Goal: Find specific page/section: Find specific page/section

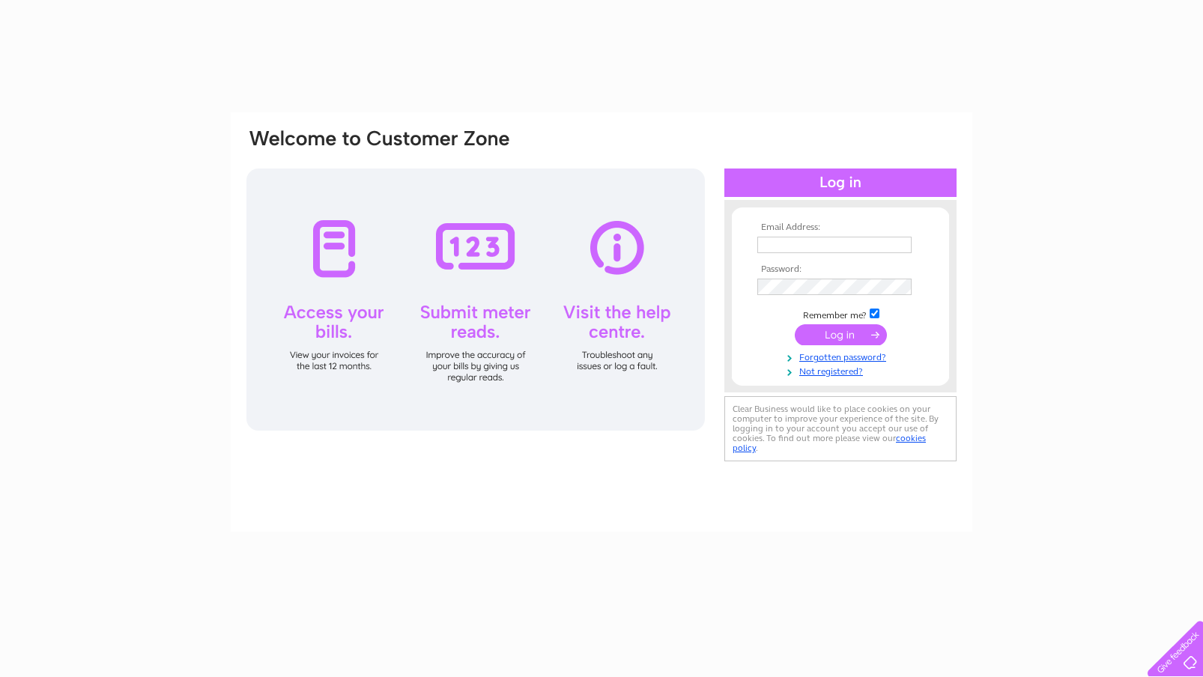
type input "[EMAIL_ADDRESS][DOMAIN_NAME]"
click at [851, 338] on input "submit" at bounding box center [840, 334] width 92 height 21
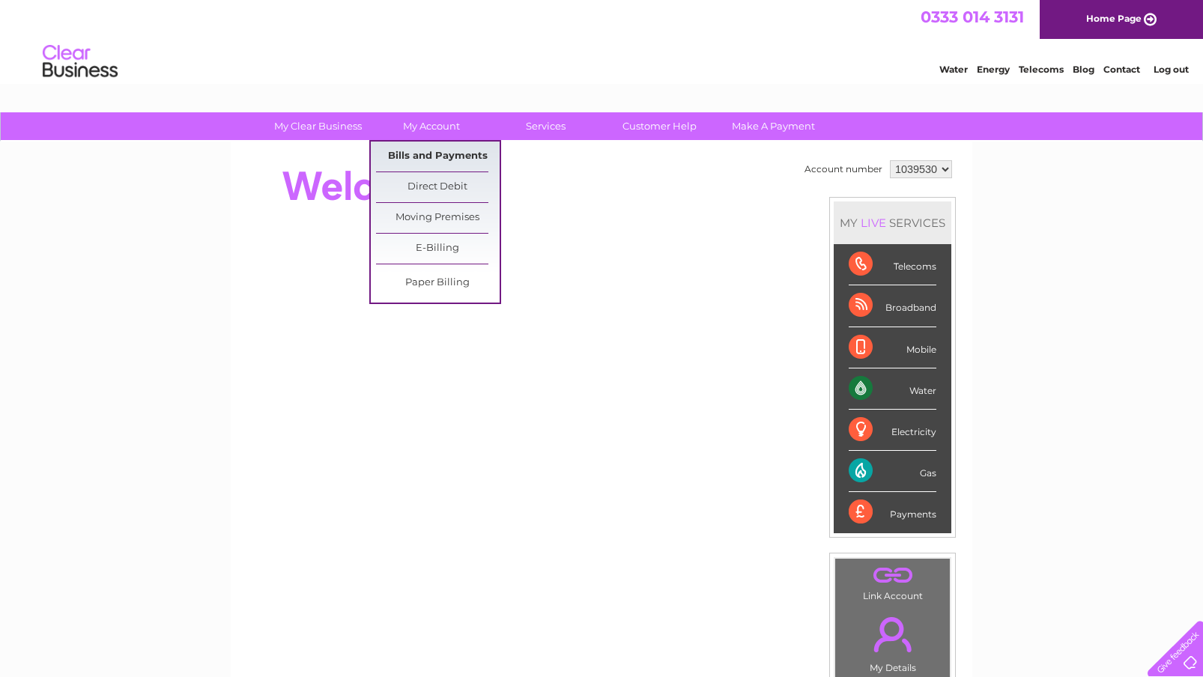
click at [427, 152] on link "Bills and Payments" at bounding box center [438, 157] width 124 height 30
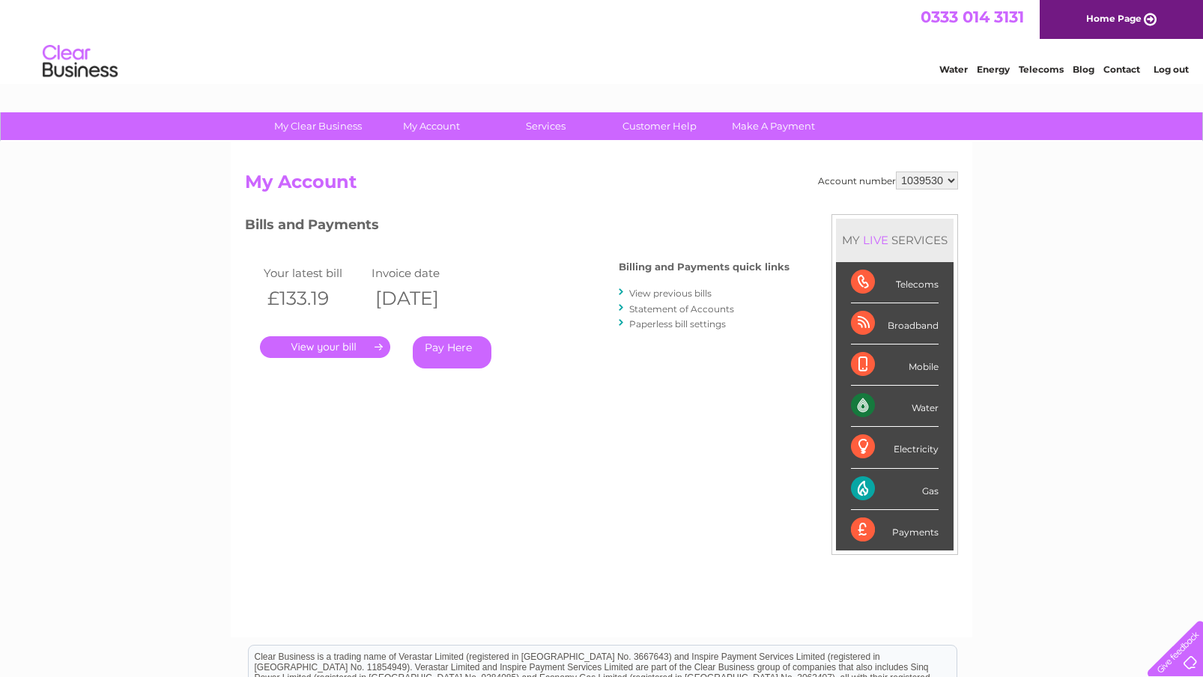
click at [356, 347] on link "." at bounding box center [325, 347] width 130 height 22
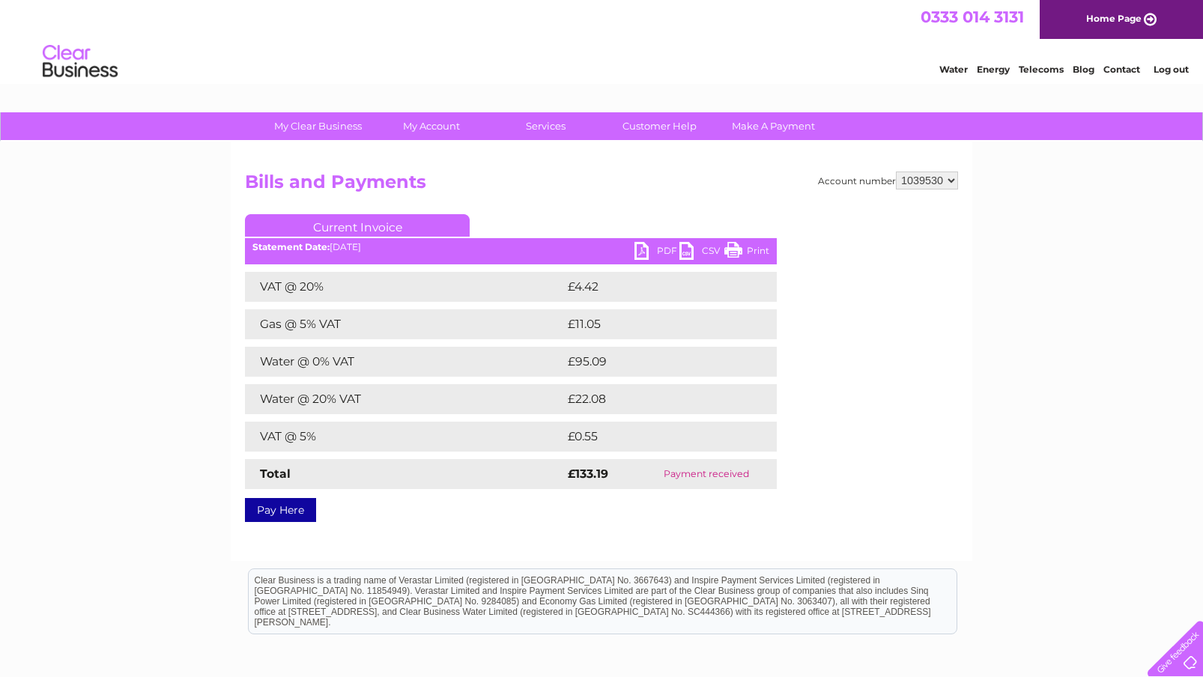
click at [740, 249] on link "Print" at bounding box center [746, 253] width 45 height 22
